Goal: Transaction & Acquisition: Purchase product/service

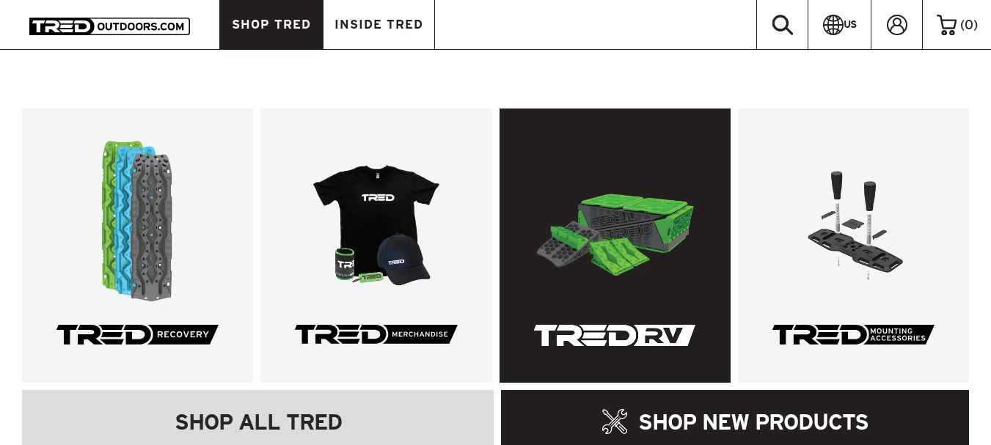
click at [565, 219] on link at bounding box center [614, 246] width 231 height 274
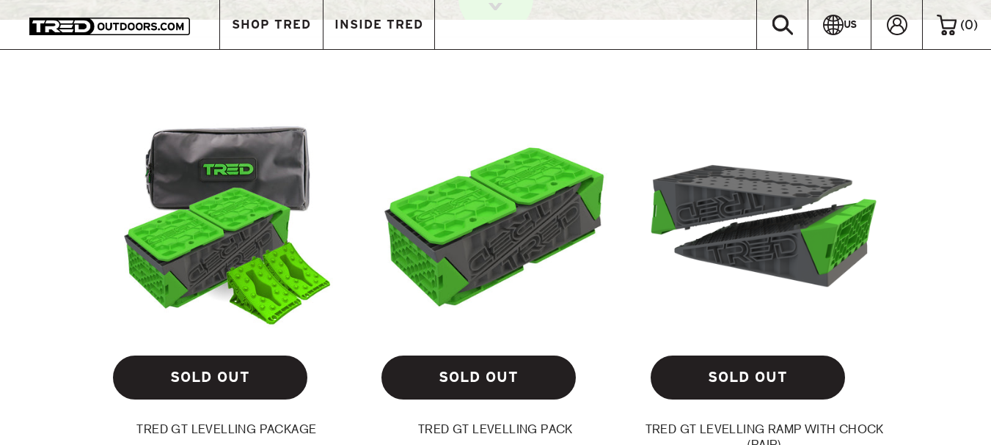
scroll to position [440, 0]
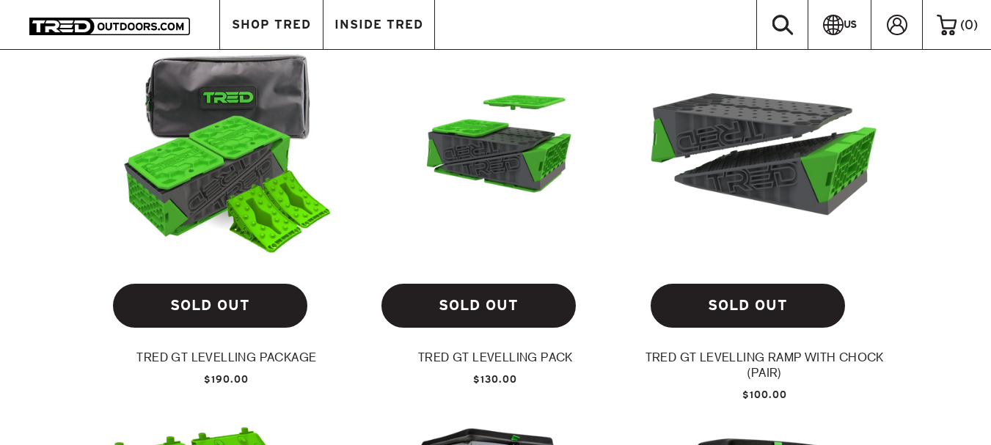
click at [498, 109] on img at bounding box center [496, 149] width 246 height 138
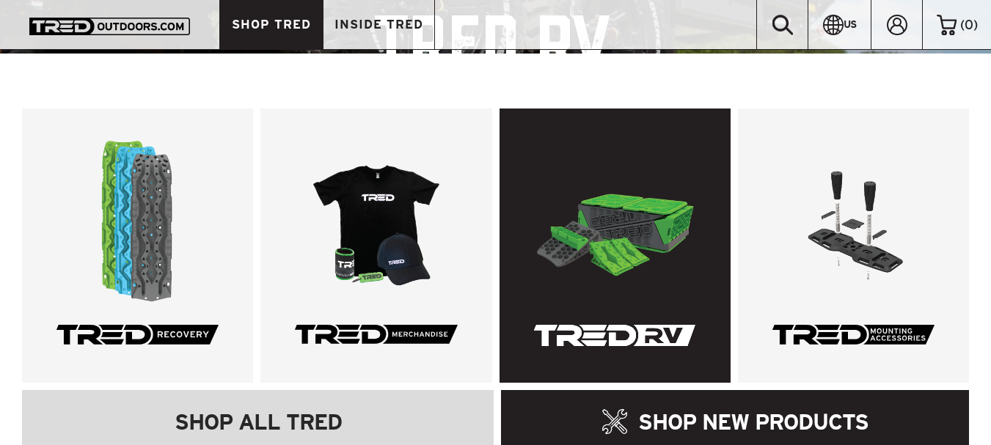
scroll to position [147, 0]
click at [624, 219] on link at bounding box center [614, 246] width 231 height 274
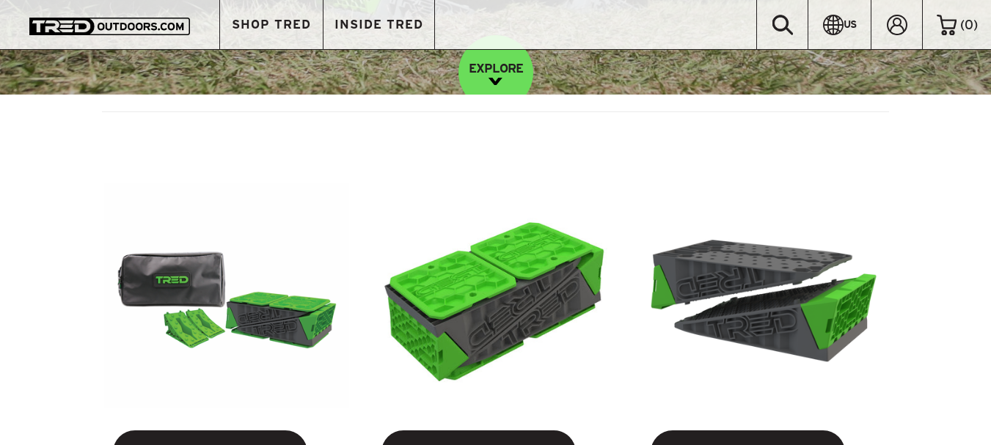
scroll to position [513, 0]
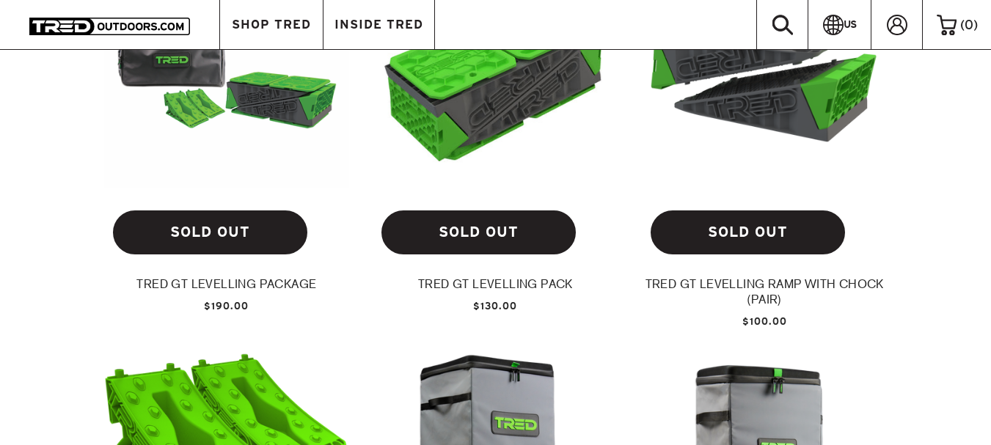
click at [211, 279] on div "TRED GT Levelling Package" at bounding box center [227, 289] width 246 height 24
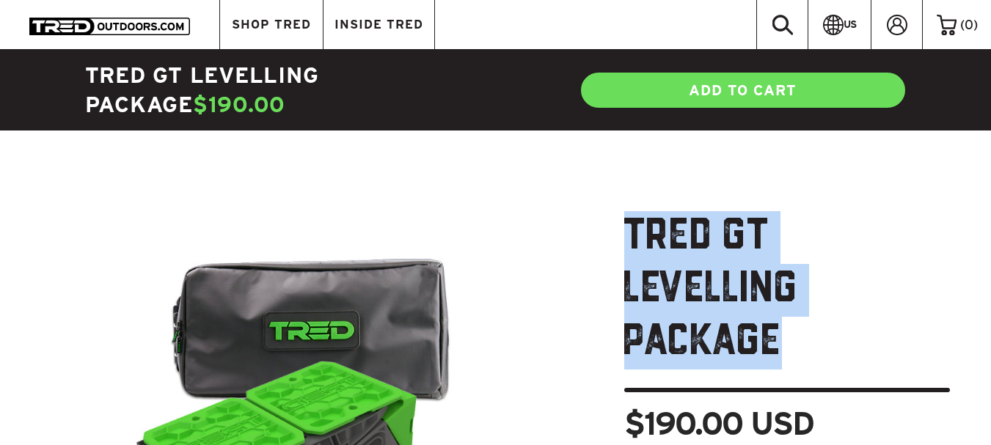
drag, startPoint x: 623, startPoint y: 233, endPoint x: 823, endPoint y: 293, distance: 208.1
click at [823, 293] on h1 "TRED GT Levelling Package" at bounding box center [787, 301] width 326 height 181
copy h1 "TRED GT Levelling Package"
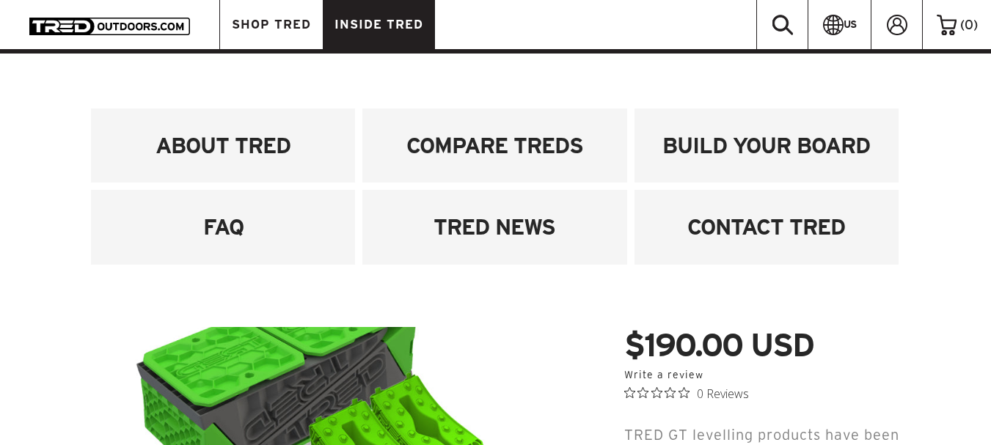
scroll to position [73, 0]
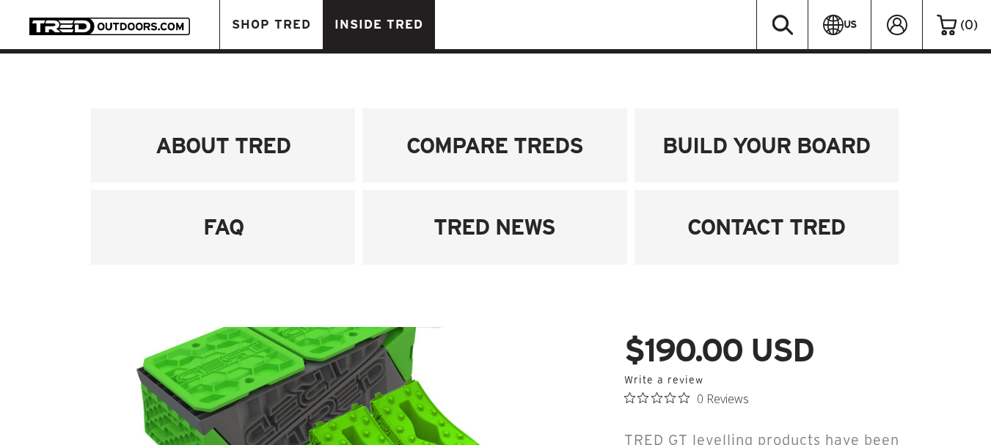
click at [984, 162] on div "ABOUT TRED COMPARE TREDS BUILD YOUR BOARD FAQ TRED NEWS CONTACT TRED" at bounding box center [495, 191] width 991 height 274
click at [978, 194] on div "ABOUT TRED COMPARE TREDS BUILD YOUR BOARD FAQ TRED NEWS CONTACT TRED" at bounding box center [495, 191] width 991 height 274
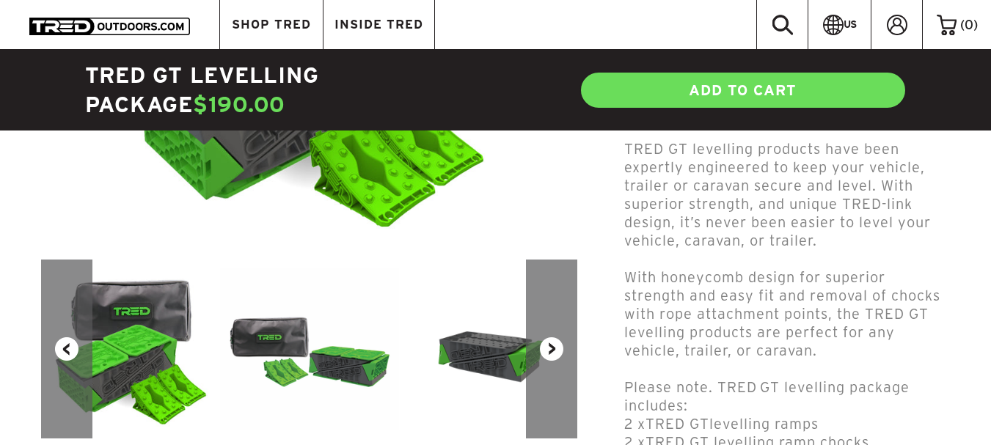
scroll to position [367, 0]
